Goal: Information Seeking & Learning: Check status

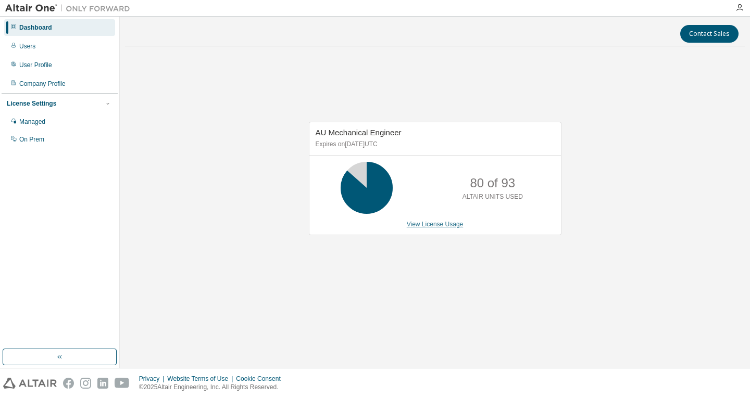
click at [408, 227] on link "View License Usage" at bounding box center [435, 224] width 57 height 7
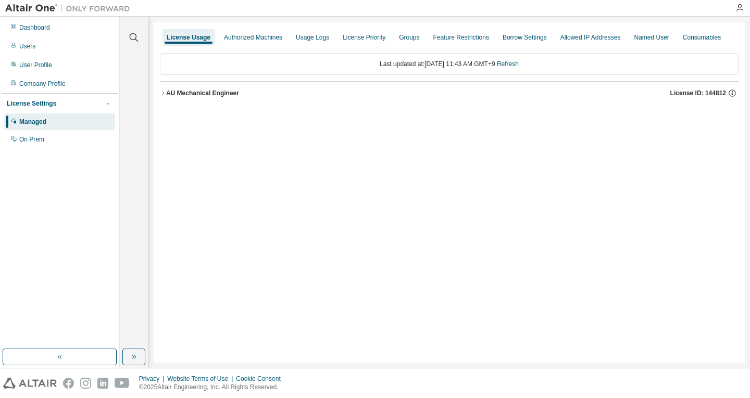
click at [191, 102] on button "AU Mechanical Engineer License ID: 144812" at bounding box center [449, 93] width 578 height 23
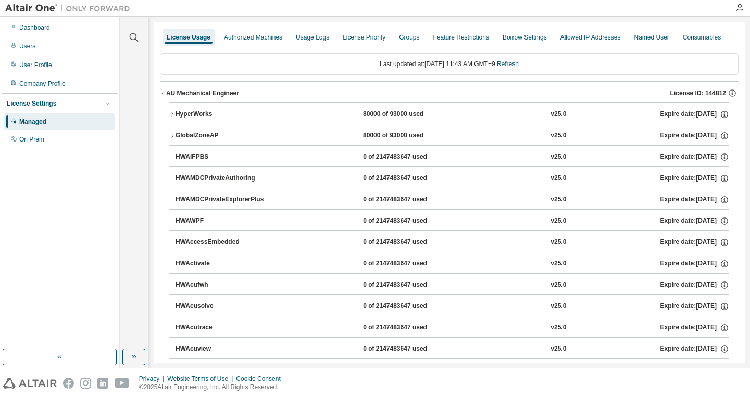
click at [187, 97] on div "AU Mechanical Engineer License ID: 144812" at bounding box center [452, 92] width 572 height 9
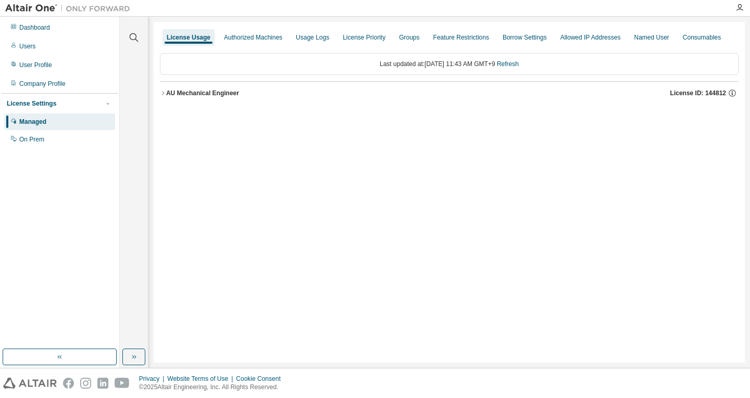
click at [187, 97] on div "AU Mechanical Engineer License ID: 144812" at bounding box center [452, 92] width 572 height 9
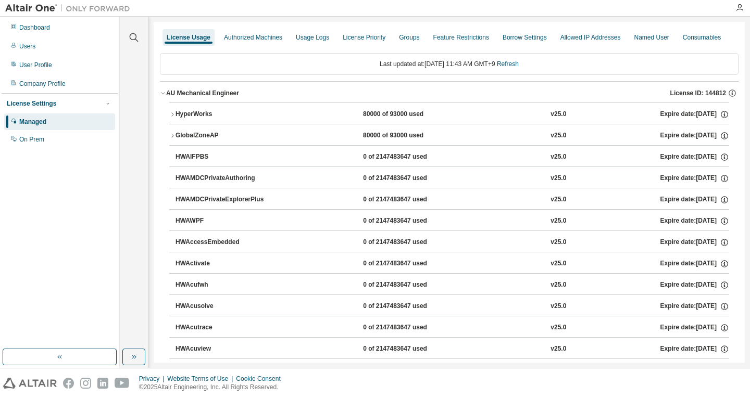
click at [193, 112] on div "HyperWorks" at bounding box center [222, 114] width 94 height 9
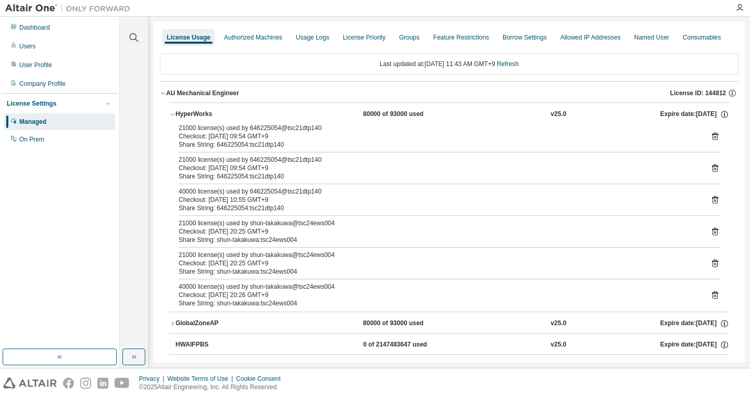
click at [198, 109] on button "HyperWorks 80000 of 93000 used v25.0 Expire date: [DATE]" at bounding box center [449, 114] width 560 height 23
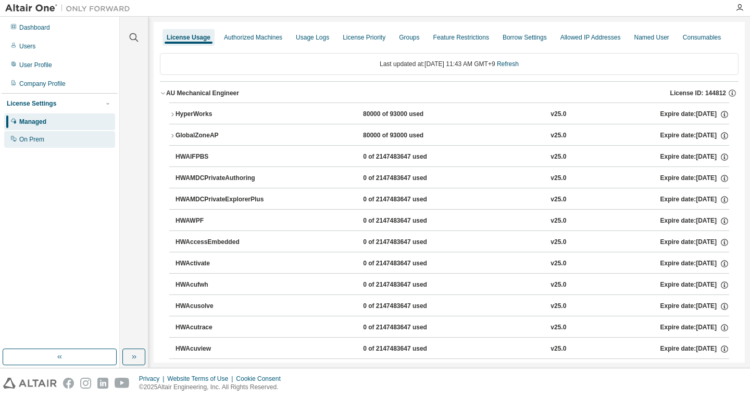
click at [62, 134] on div "On Prem" at bounding box center [59, 139] width 111 height 17
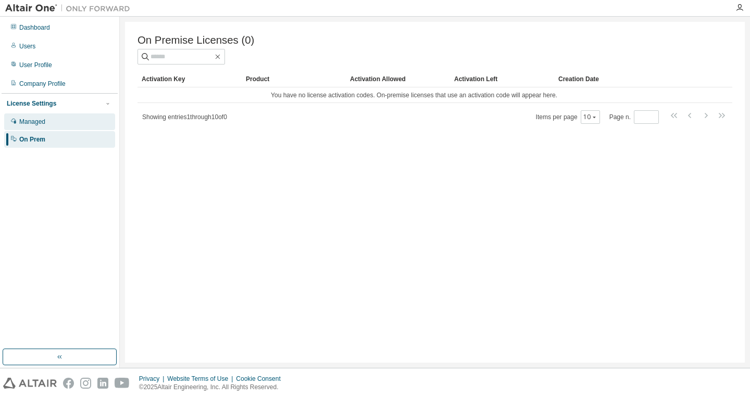
click at [64, 120] on div "Managed" at bounding box center [59, 121] width 111 height 17
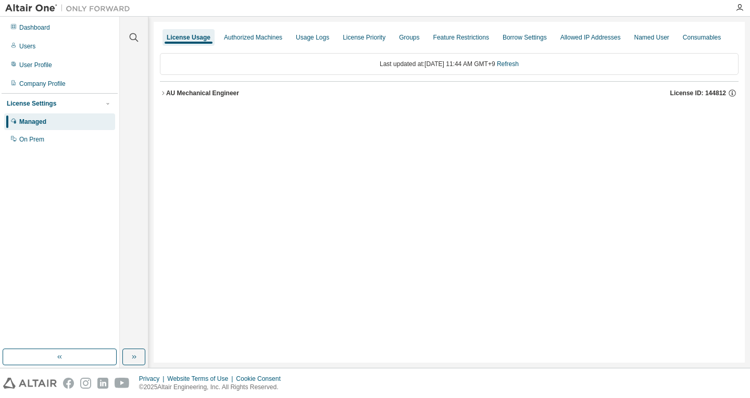
click at [342, 91] on div "AU Mechanical Engineer License ID: 144812" at bounding box center [452, 92] width 572 height 9
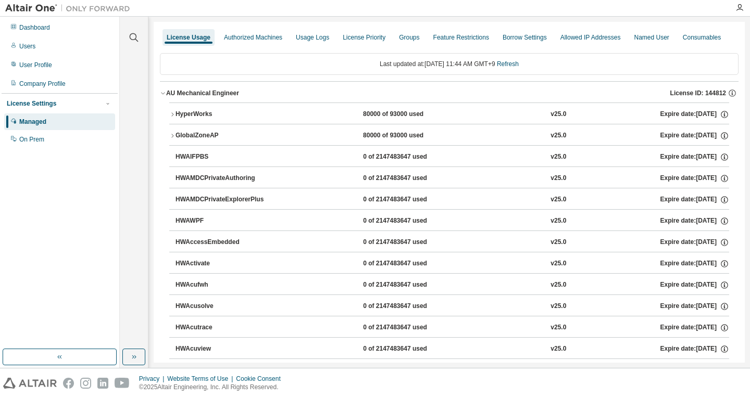
click at [166, 90] on icon "button" at bounding box center [163, 93] width 6 height 6
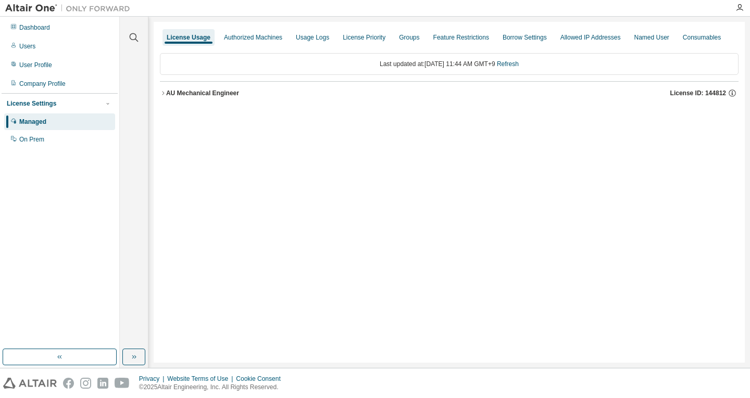
click at [164, 91] on icon "button" at bounding box center [163, 93] width 6 height 6
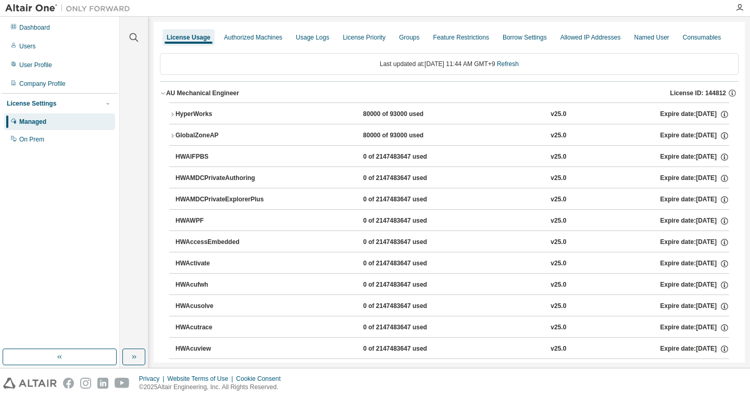
click at [184, 114] on div "HyperWorks" at bounding box center [222, 114] width 94 height 9
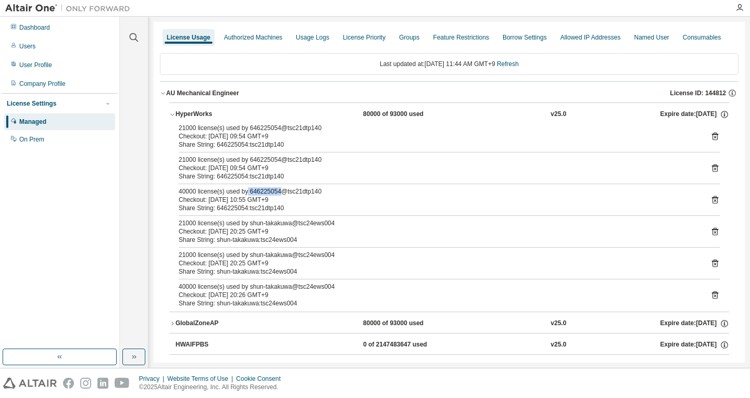
drag, startPoint x: 278, startPoint y: 192, endPoint x: 246, endPoint y: 192, distance: 32.8
click at [246, 192] on div "40000 license(s) used by 646225054@tsc21dtp140" at bounding box center [437, 191] width 516 height 8
copy div "646225054"
click at [719, 115] on icon "button" at bounding box center [723, 114] width 9 height 9
click at [695, 132] on p "Options: NONE" at bounding box center [695, 132] width 50 height 9
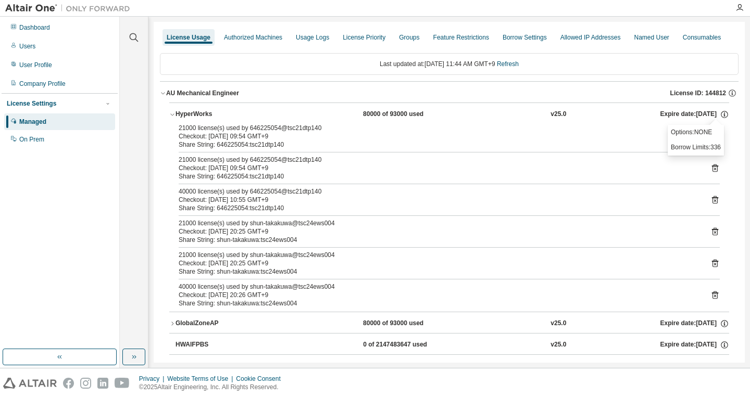
click at [476, 119] on div "HyperWorks 80000 of 93000 used v25.0 Expire date: [DATE]" at bounding box center [451, 114] width 553 height 9
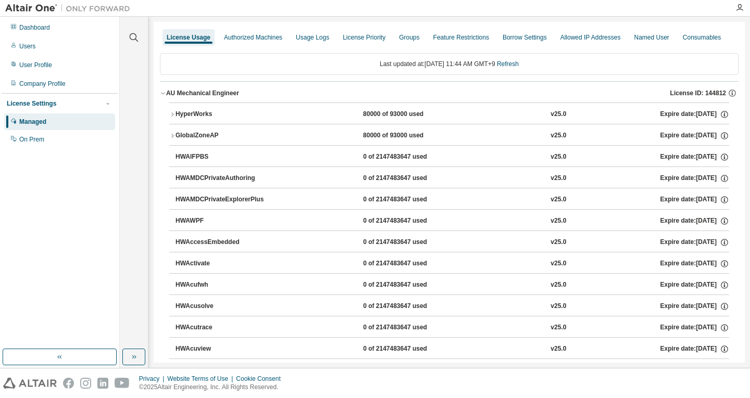
click at [475, 111] on div "HyperWorks 80000 of 93000 used v25.0 Expire date: [DATE]" at bounding box center [451, 114] width 553 height 9
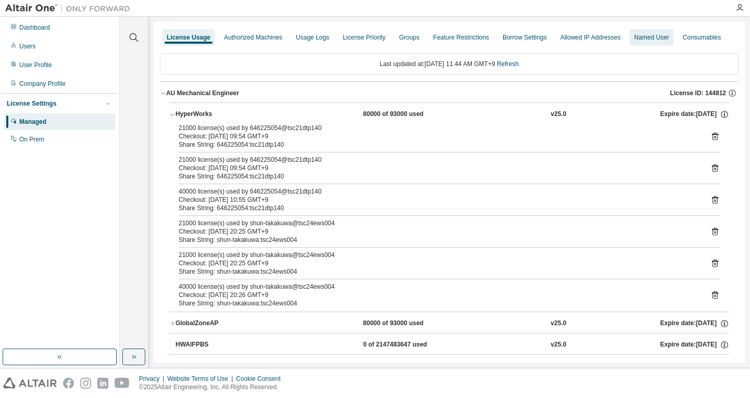
click at [639, 33] on div "Named User" at bounding box center [650, 37] width 35 height 8
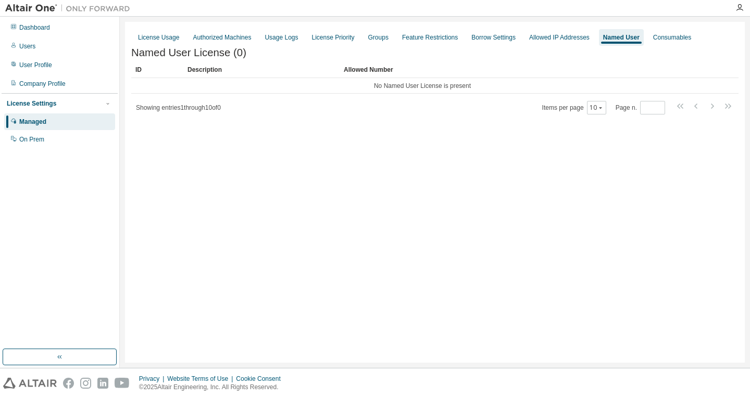
click at [318, 107] on div "Showing entries 1 through 10 of 0 Items per page 10 Page n. *" at bounding box center [434, 107] width 607 height 15
click at [373, 43] on div "Groups" at bounding box center [378, 37] width 29 height 17
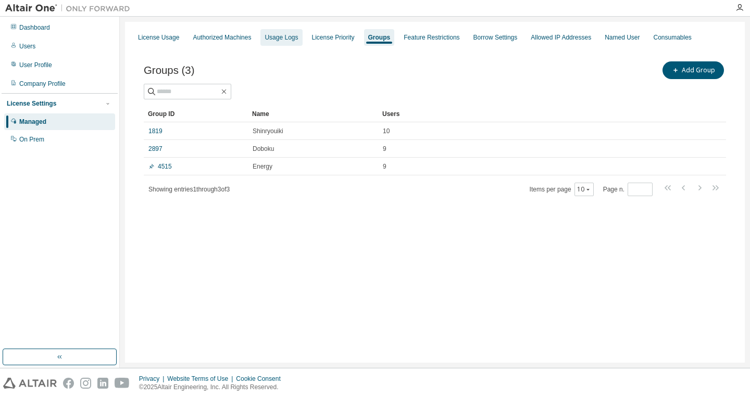
click at [284, 39] on div "Usage Logs" at bounding box center [280, 37] width 33 height 8
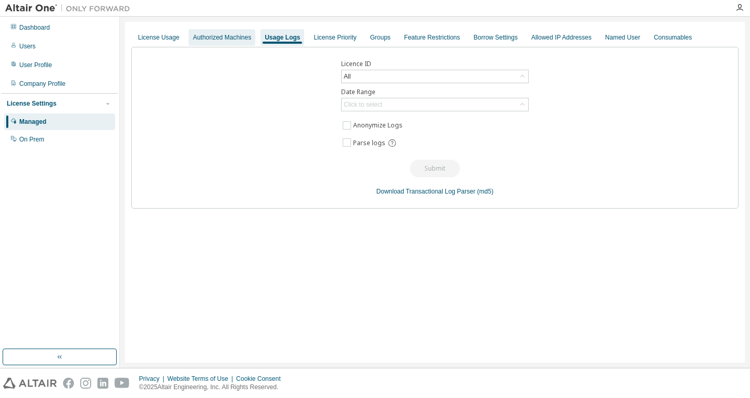
click at [238, 39] on div "Authorized Machines" at bounding box center [222, 37] width 58 height 8
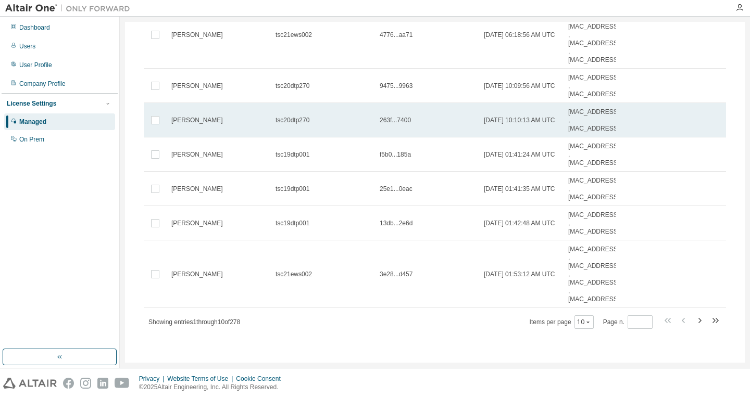
scroll to position [24, 0]
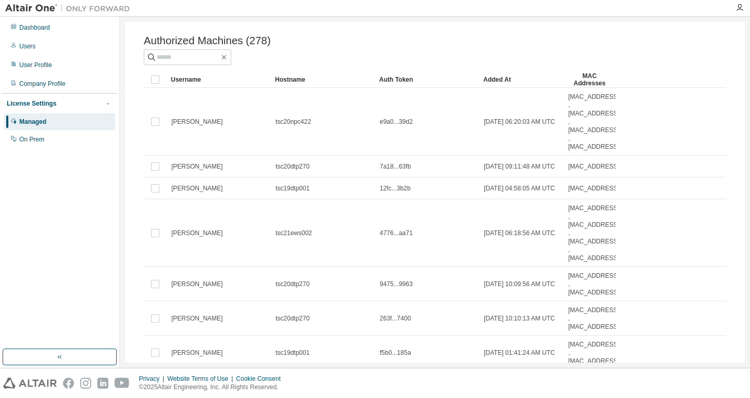
click at [511, 79] on div "Added At" at bounding box center [521, 79] width 76 height 17
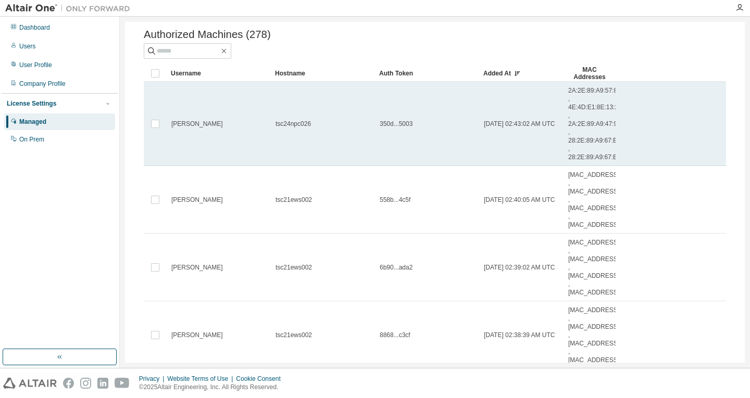
scroll to position [0, 0]
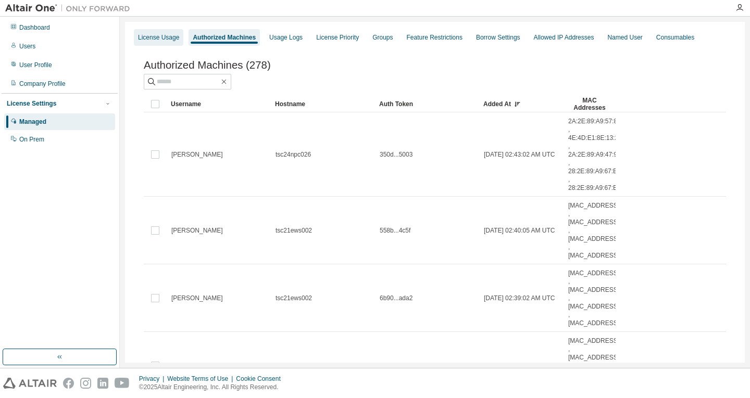
click at [169, 34] on div "License Usage" at bounding box center [158, 37] width 41 height 8
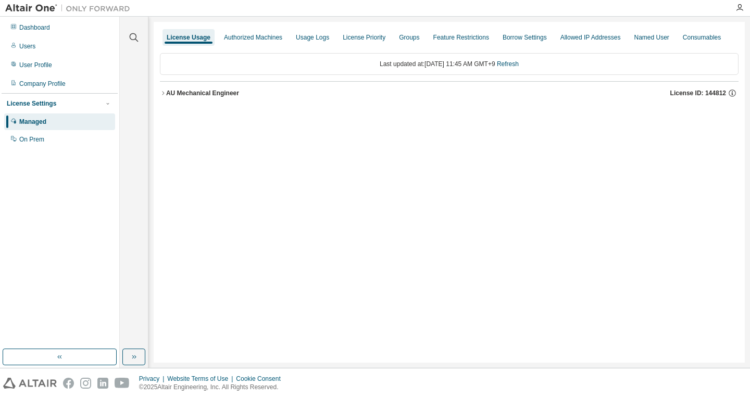
click at [229, 90] on div "AU Mechanical Engineer" at bounding box center [202, 93] width 73 height 8
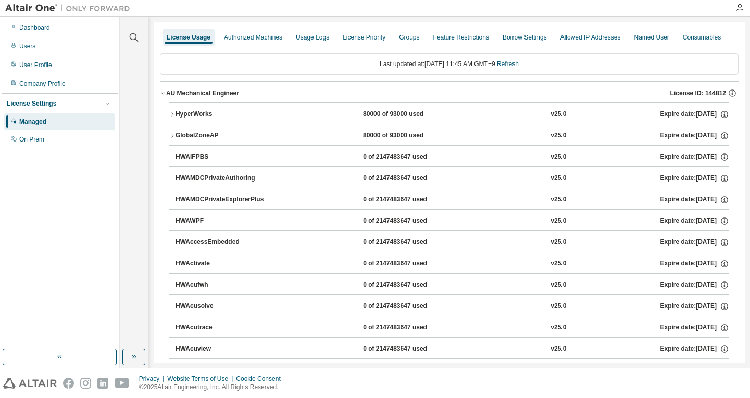
click at [225, 133] on div "GlobalZoneAP" at bounding box center [222, 135] width 94 height 9
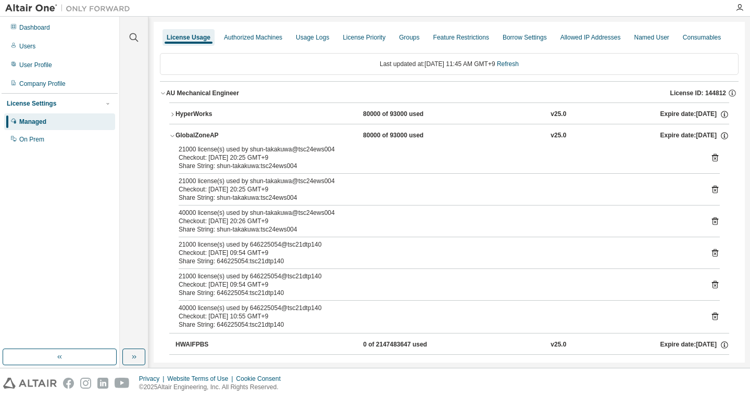
click at [233, 116] on div "HyperWorks" at bounding box center [222, 114] width 94 height 9
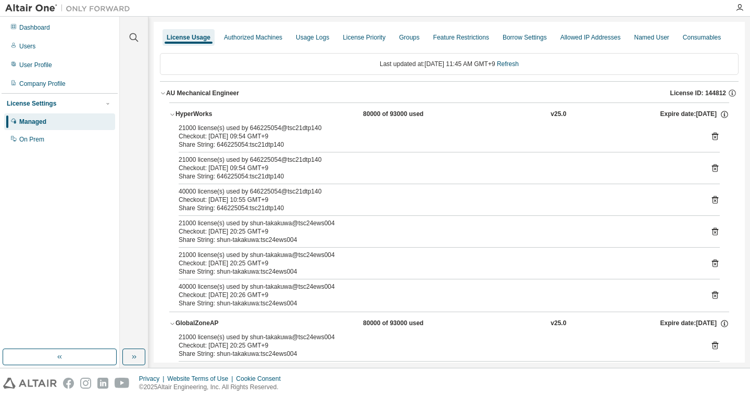
click at [248, 131] on div "21000 license(s) used by 646225054@tsc21dtp140" at bounding box center [437, 128] width 516 height 8
click at [267, 132] on div "21000 license(s) used by 646225054@tsc21dtp140" at bounding box center [437, 128] width 516 height 8
drag, startPoint x: 268, startPoint y: 132, endPoint x: 252, endPoint y: 133, distance: 15.2
click at [252, 133] on div "Checkout: [DATE] 09:54 GMT+9" at bounding box center [437, 136] width 516 height 8
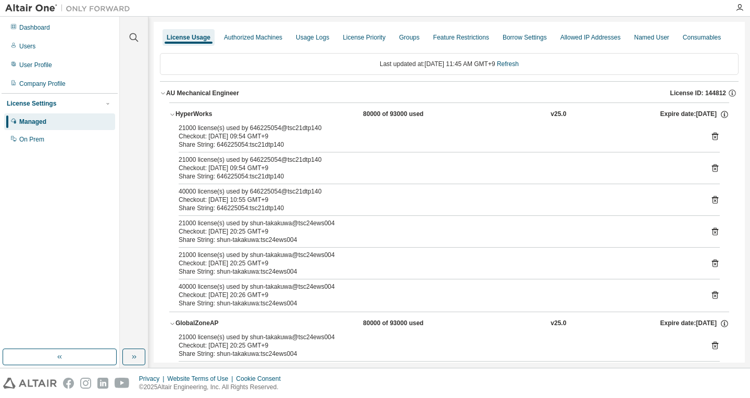
click at [416, 113] on div "80000 of 93000 used" at bounding box center [410, 114] width 94 height 9
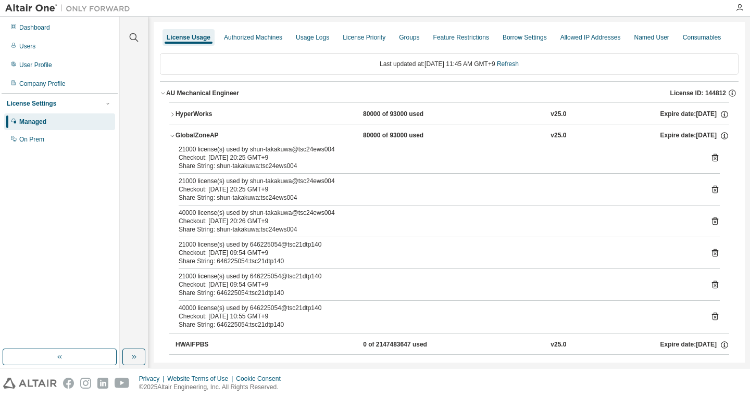
click at [416, 113] on div "80000 of 93000 used" at bounding box center [410, 114] width 94 height 9
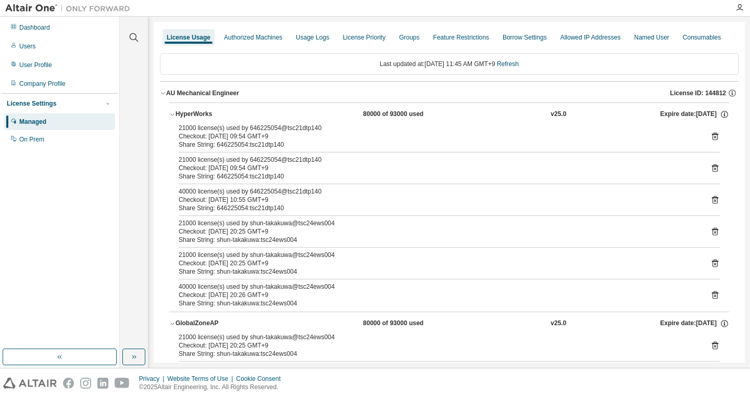
click at [370, 117] on div "80000 of 93000 used" at bounding box center [410, 114] width 94 height 9
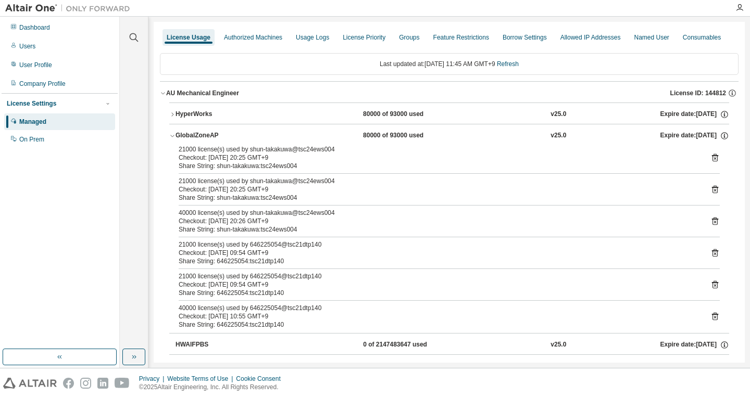
click at [280, 129] on button "GlobalZoneAP 80000 of 93000 used v25.0 Expire date: [DATE]" at bounding box center [449, 135] width 560 height 23
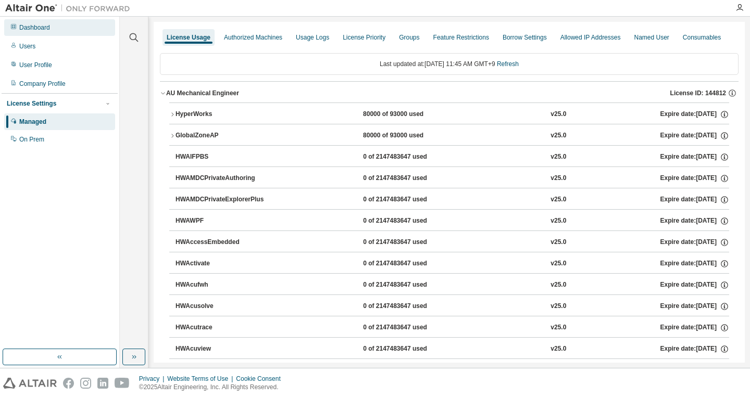
click at [52, 32] on div "Dashboard" at bounding box center [59, 27] width 111 height 17
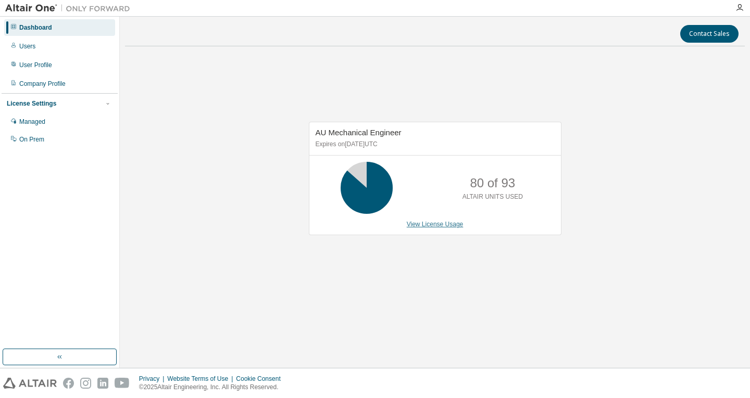
click at [454, 226] on link "View License Usage" at bounding box center [435, 224] width 57 height 7
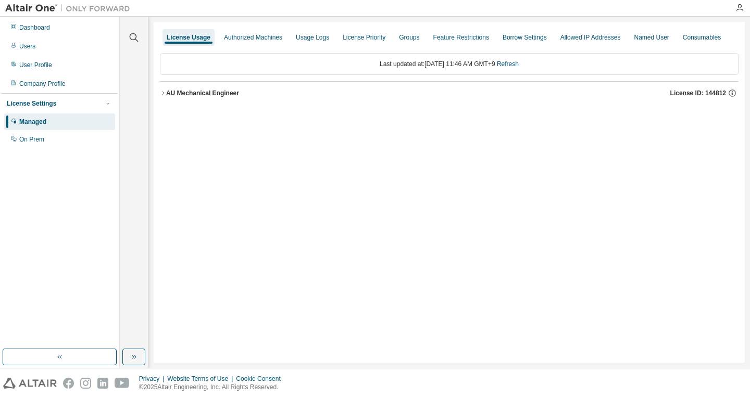
click at [229, 95] on div "AU Mechanical Engineer" at bounding box center [202, 93] width 73 height 8
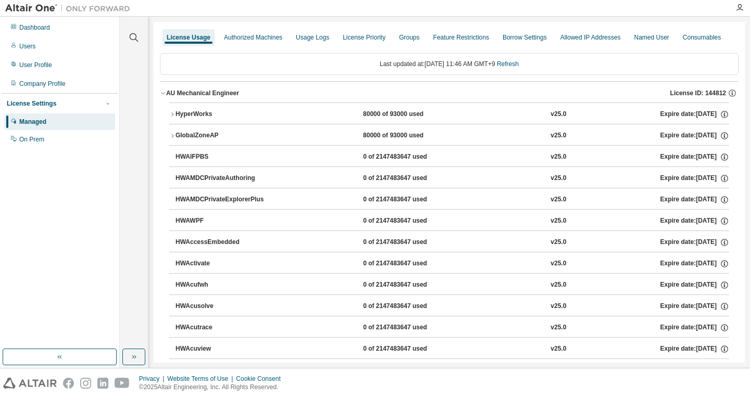
click at [228, 117] on div "HyperWorks" at bounding box center [222, 114] width 94 height 9
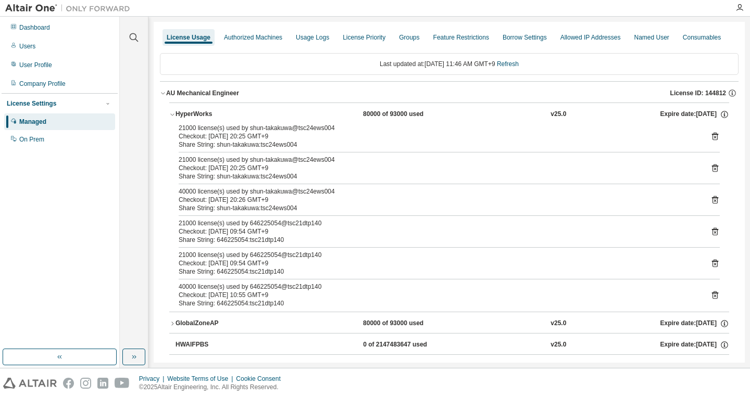
click at [417, 117] on div "80000 of 93000 used" at bounding box center [410, 114] width 94 height 9
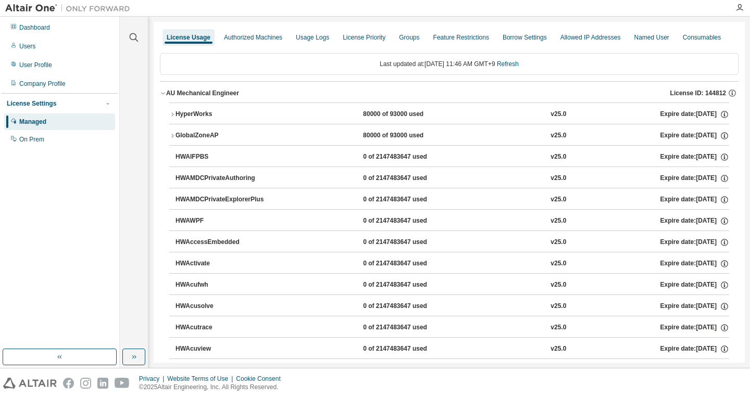
click at [417, 117] on div "80000 of 93000 used" at bounding box center [410, 114] width 94 height 9
